Goal: Check status: Check status

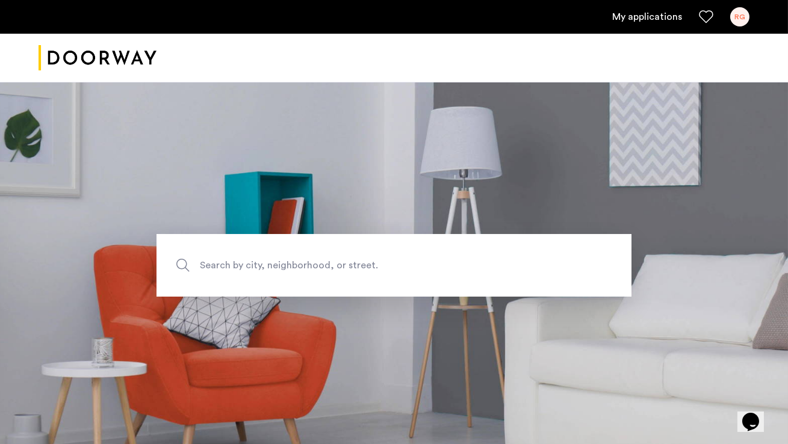
click at [659, 19] on link "My applications" at bounding box center [647, 17] width 70 height 14
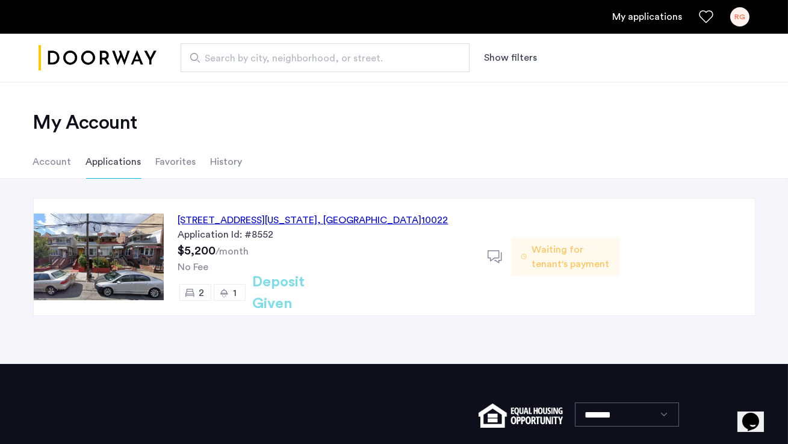
click at [347, 221] on div "[STREET_ADDRESS][US_STATE]" at bounding box center [313, 220] width 270 height 14
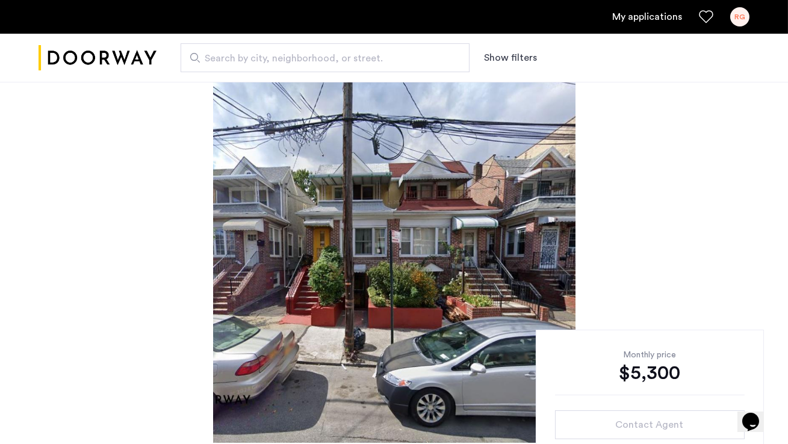
click at [742, 21] on div "RG" at bounding box center [739, 16] width 19 height 19
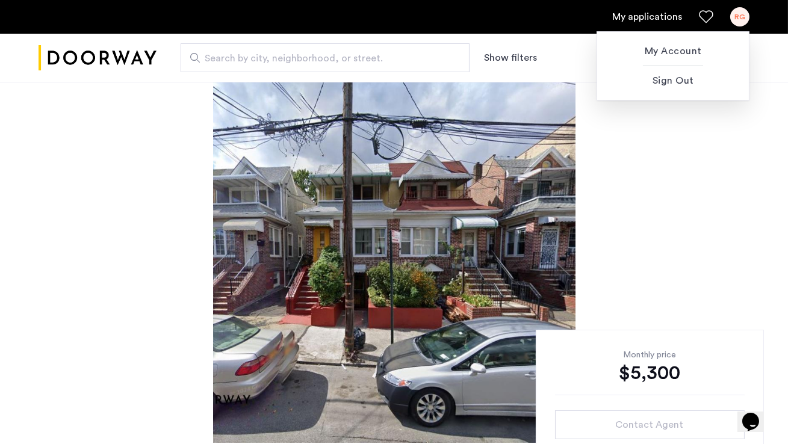
click at [664, 13] on div at bounding box center [394, 222] width 788 height 444
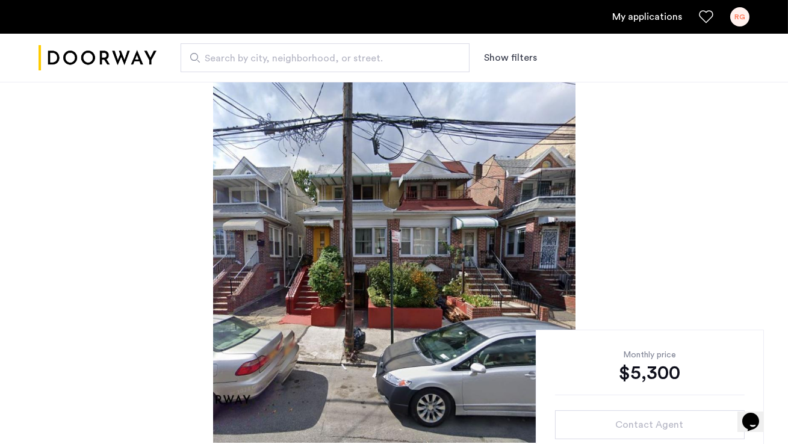
click at [664, 16] on link "My applications" at bounding box center [647, 17] width 70 height 14
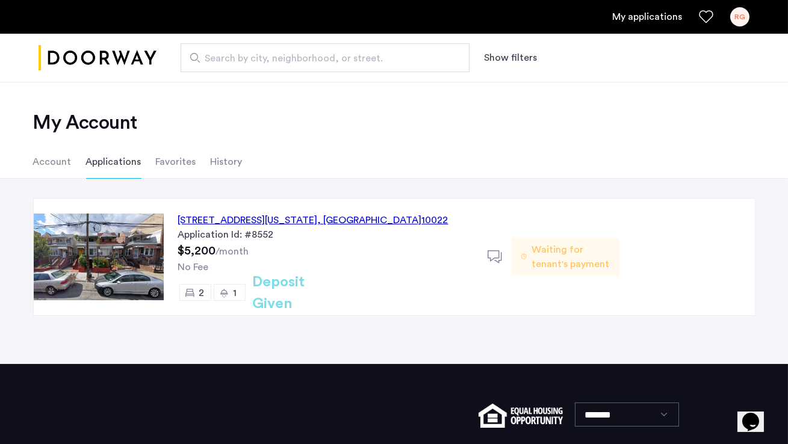
click at [575, 258] on span "Waiting for tenant's payment" at bounding box center [570, 257] width 78 height 29
click at [552, 253] on span "Waiting for tenant's payment" at bounding box center [570, 257] width 78 height 29
click at [566, 249] on span "Waiting for tenant's payment" at bounding box center [570, 257] width 78 height 29
click at [322, 292] on h2 "Deposit Given" at bounding box center [301, 292] width 96 height 43
click at [251, 221] on div "329 East 52nd Street, Unit 4A, New York , NY 10022" at bounding box center [313, 220] width 270 height 14
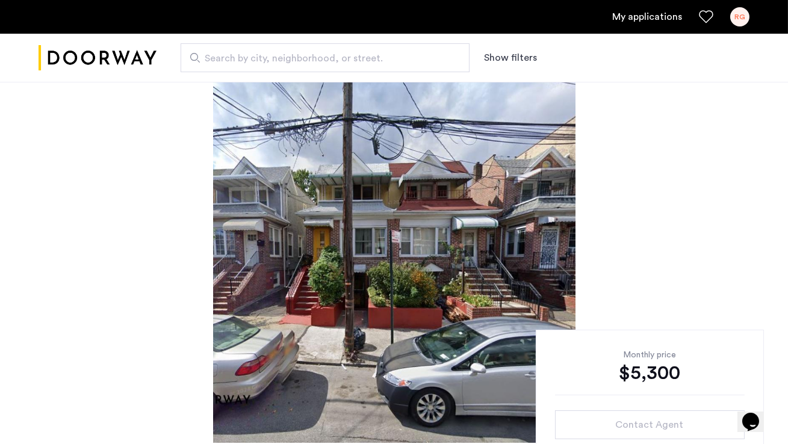
click at [753, 15] on div "My applications RG" at bounding box center [394, 17] width 788 height 34
click at [740, 15] on div "RG" at bounding box center [739, 16] width 19 height 19
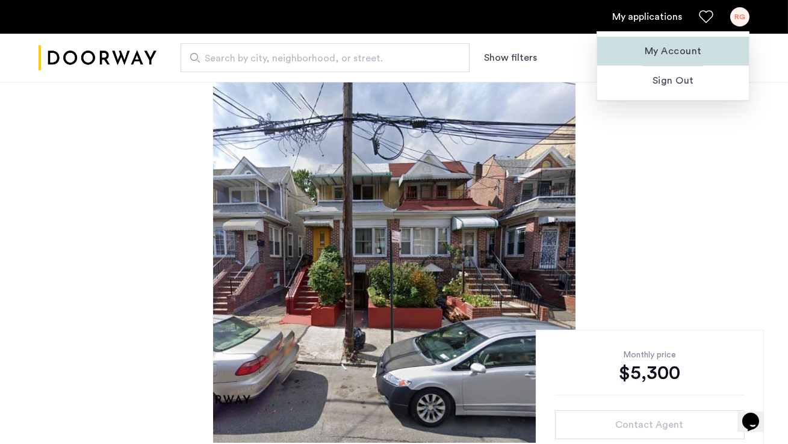
click at [683, 58] on span "My Account" at bounding box center [673, 51] width 132 height 14
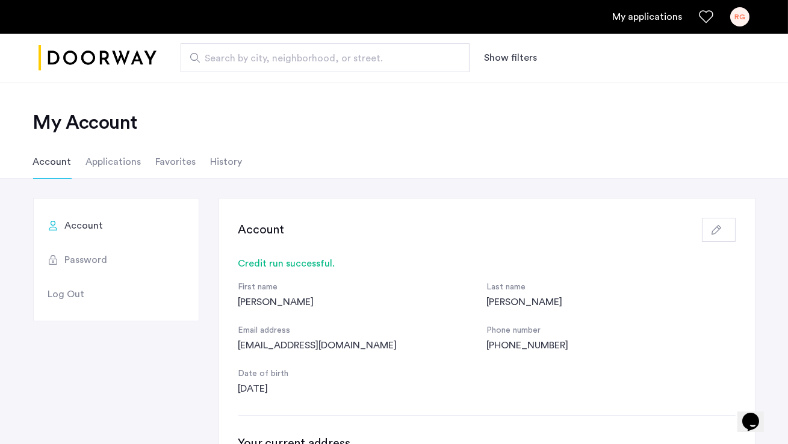
click at [649, 26] on div "My applications RG" at bounding box center [394, 17] width 788 height 34
click at [649, 17] on link "My applications" at bounding box center [647, 17] width 70 height 14
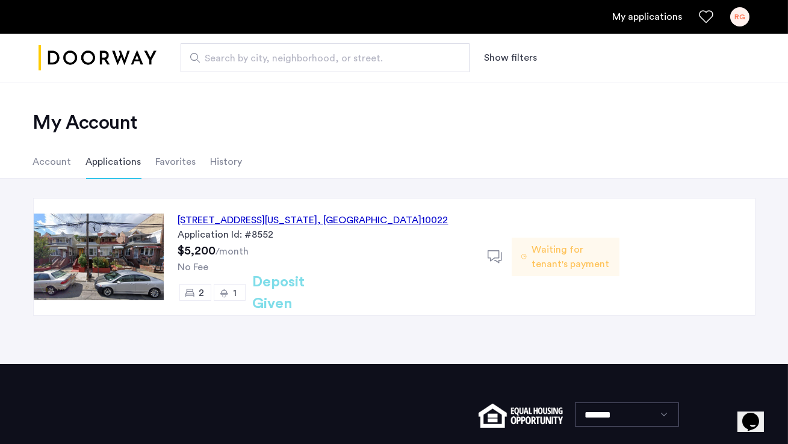
click at [537, 254] on span "Waiting for tenant's payment" at bounding box center [570, 257] width 78 height 29
click at [492, 254] on icon at bounding box center [494, 257] width 15 height 15
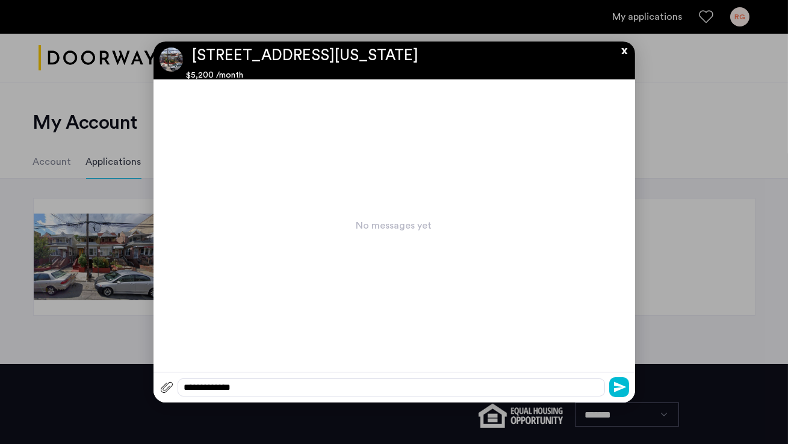
click at [625, 51] on button "x" at bounding box center [621, 48] width 18 height 13
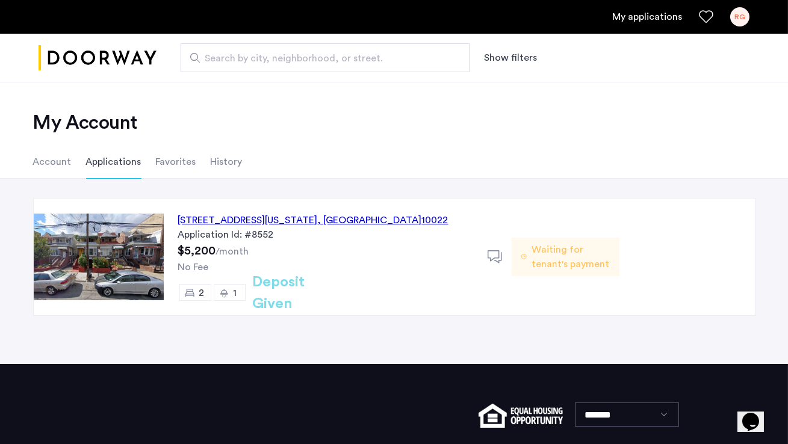
click at [317, 297] on h2 "Deposit Given" at bounding box center [301, 292] width 96 height 43
click at [319, 292] on h2 "Deposit Given" at bounding box center [301, 292] width 96 height 43
click at [637, 10] on link "My applications" at bounding box center [647, 17] width 70 height 14
click at [734, 19] on div "RG" at bounding box center [739, 16] width 19 height 19
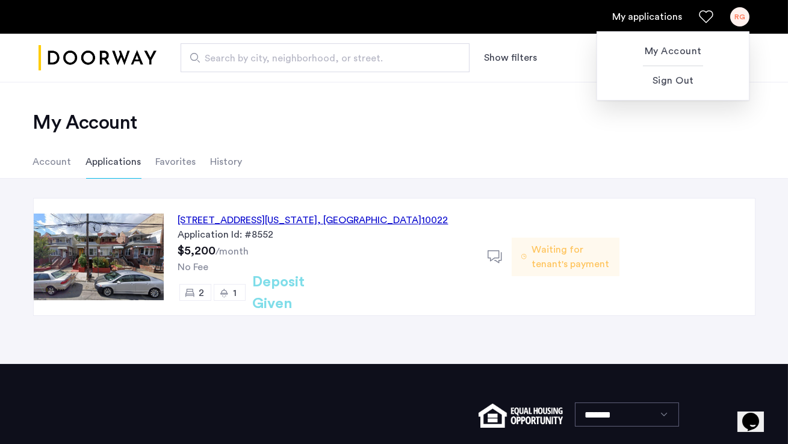
click at [307, 299] on div at bounding box center [394, 222] width 788 height 444
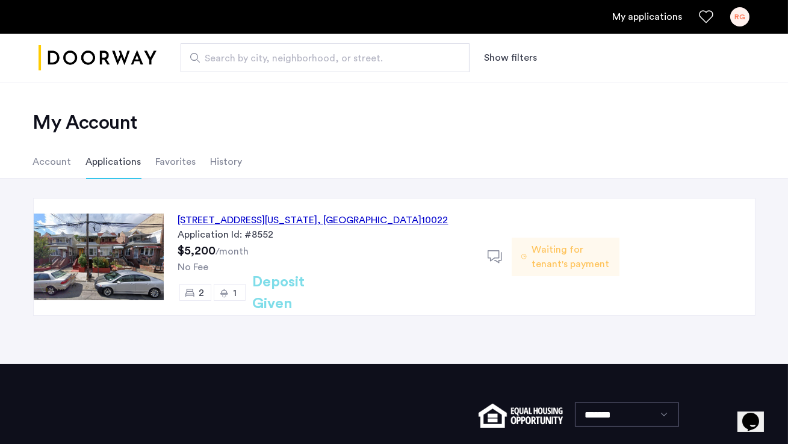
click at [522, 262] on div "Waiting for tenant's payment" at bounding box center [565, 257] width 108 height 39
click at [269, 217] on div "329 East 52nd Street, Unit 4A, New York , NY 10022" at bounding box center [313, 220] width 270 height 14
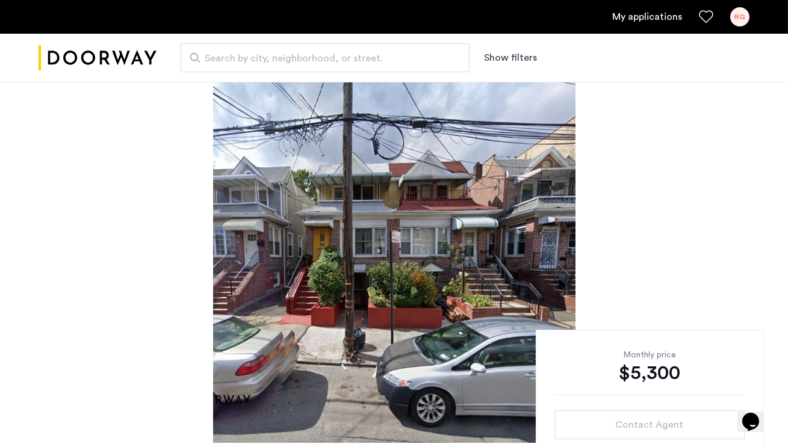
click at [614, 20] on link "My applications" at bounding box center [647, 17] width 70 height 14
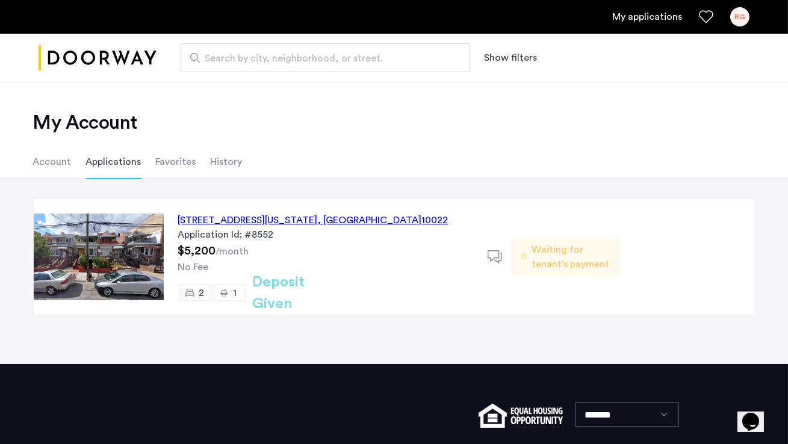
click at [564, 254] on span "Waiting for tenant's payment" at bounding box center [570, 257] width 78 height 29
click at [63, 159] on li "Account" at bounding box center [52, 162] width 39 height 34
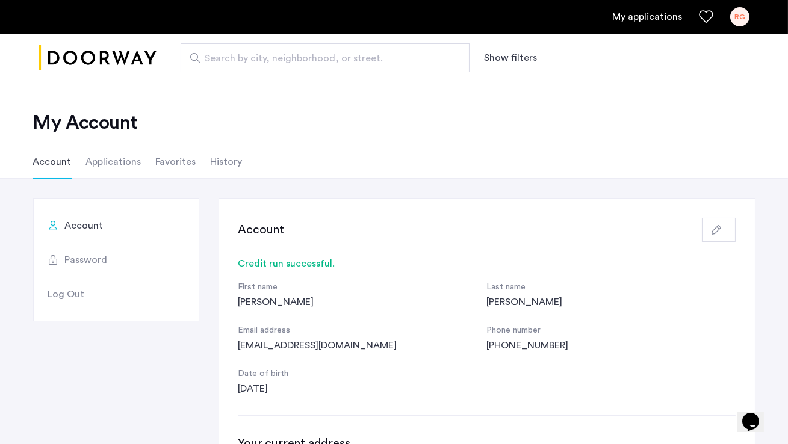
click at [129, 163] on li "Applications" at bounding box center [113, 162] width 55 height 34
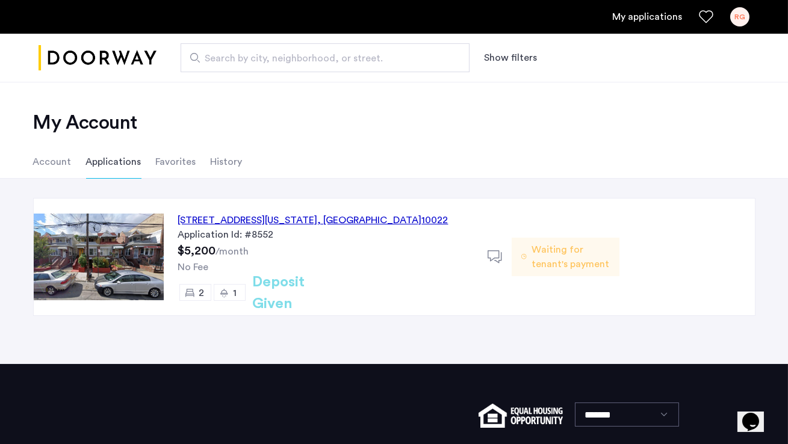
click at [734, 25] on link "RG" at bounding box center [739, 16] width 19 height 19
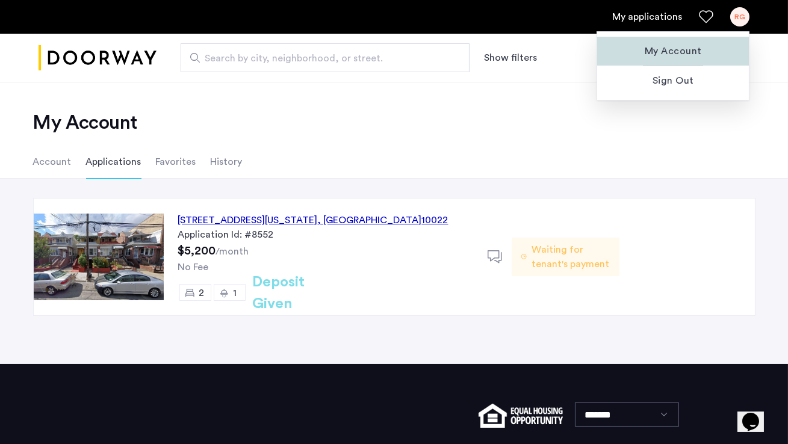
click at [677, 49] on span "My Account" at bounding box center [673, 51] width 132 height 14
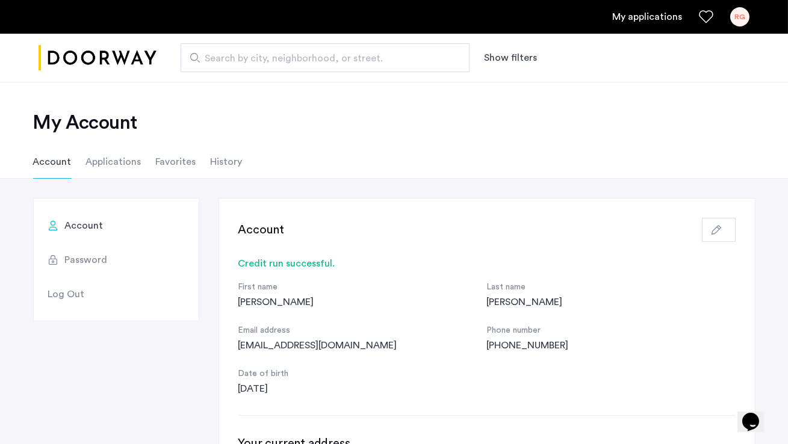
click at [708, 14] on icon "Favorites" at bounding box center [706, 17] width 14 height 14
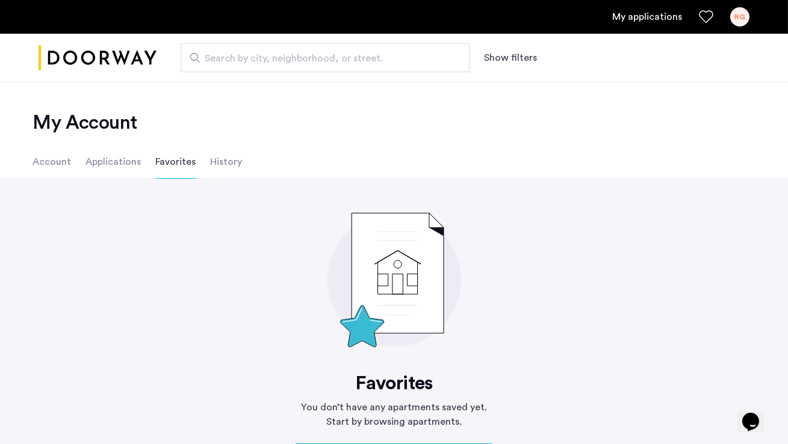
click at [211, 159] on li "History" at bounding box center [227, 162] width 32 height 34
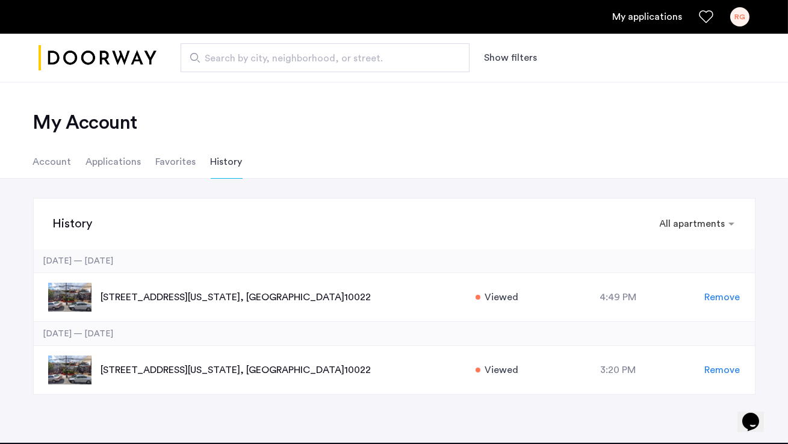
click at [120, 165] on li "Applications" at bounding box center [113, 162] width 55 height 34
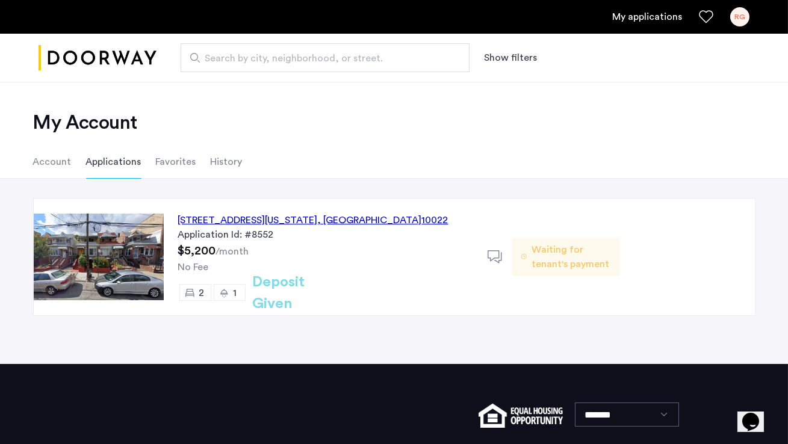
click at [58, 167] on li "Account" at bounding box center [52, 162] width 39 height 34
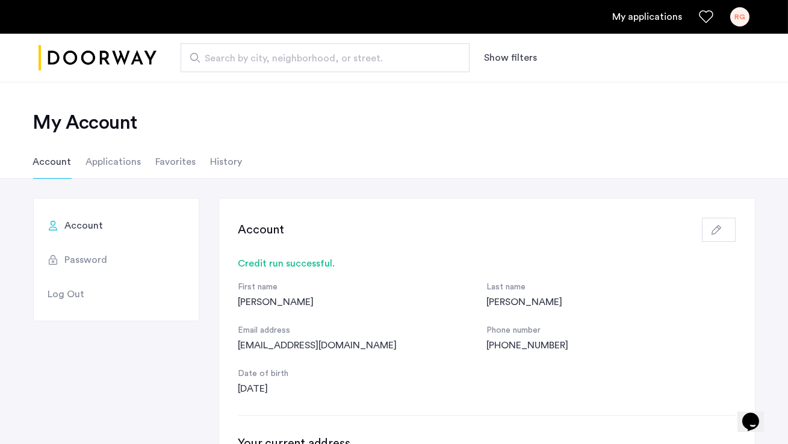
click at [87, 170] on li "Applications" at bounding box center [113, 162] width 55 height 34
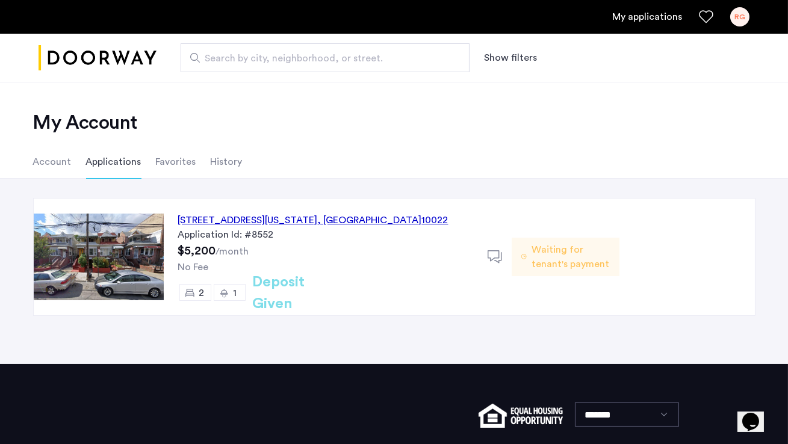
click at [556, 246] on span "Waiting for tenant's payment" at bounding box center [570, 257] width 78 height 29
click at [556, 247] on span "Waiting for tenant's payment" at bounding box center [570, 257] width 78 height 29
click at [547, 261] on span "Waiting for tenant's payment" at bounding box center [570, 257] width 78 height 29
